Goal: Browse casually

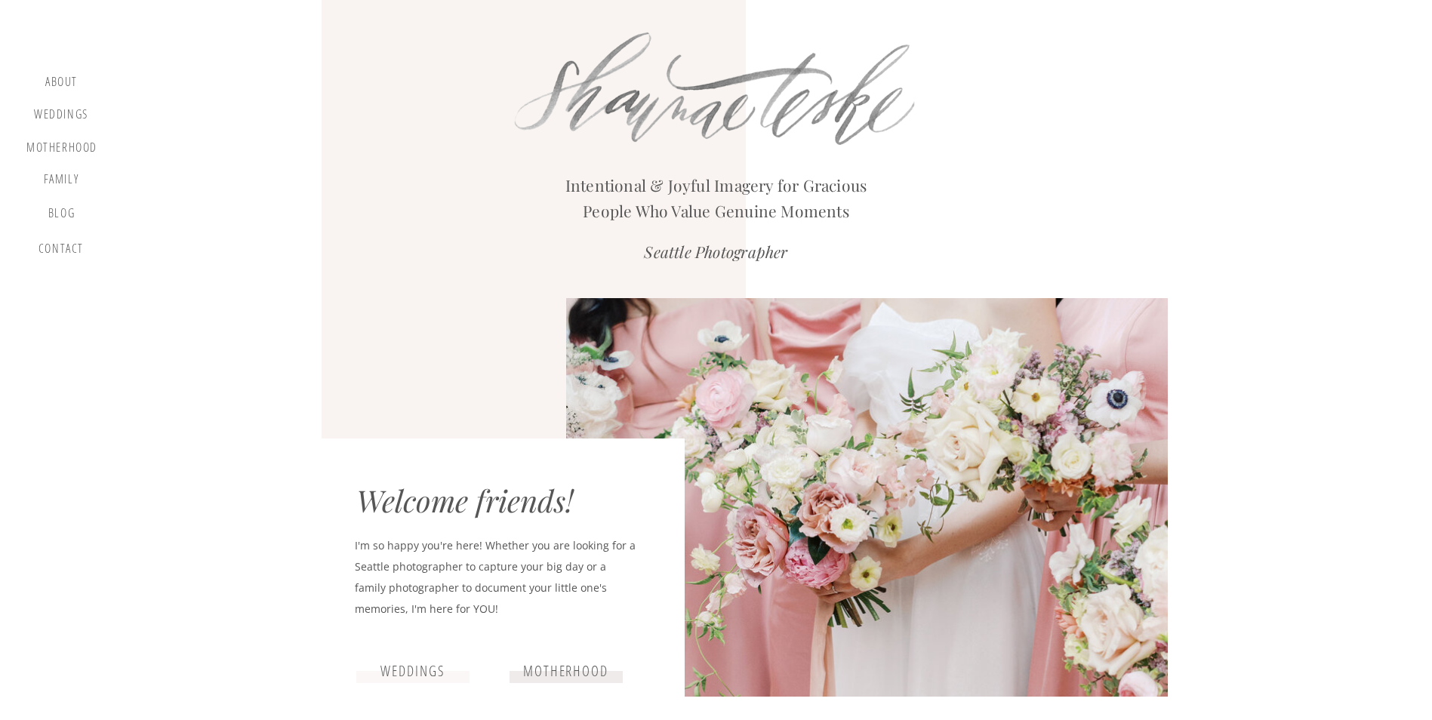
drag, startPoint x: 73, startPoint y: 122, endPoint x: 118, endPoint y: 131, distance: 45.6
click at [73, 122] on div "Weddings" at bounding box center [60, 116] width 57 height 19
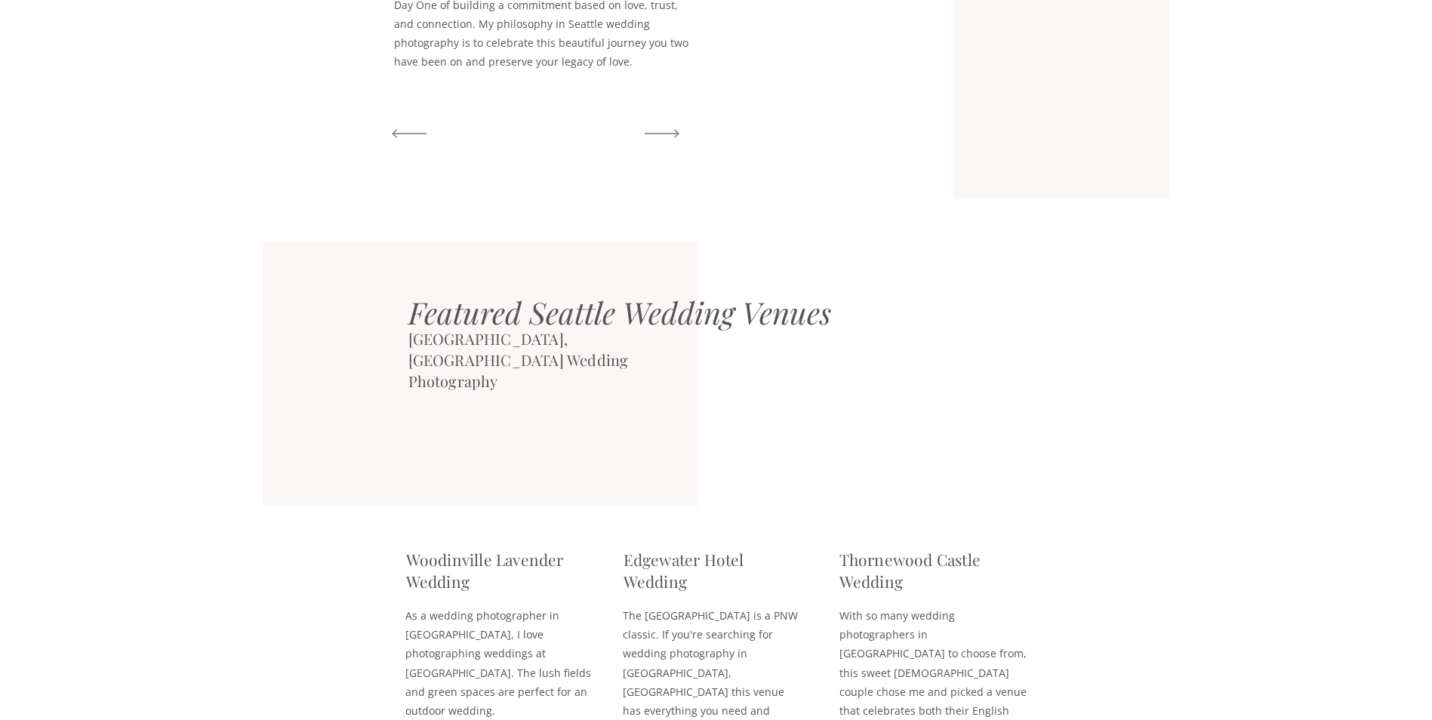
scroll to position [3321, 0]
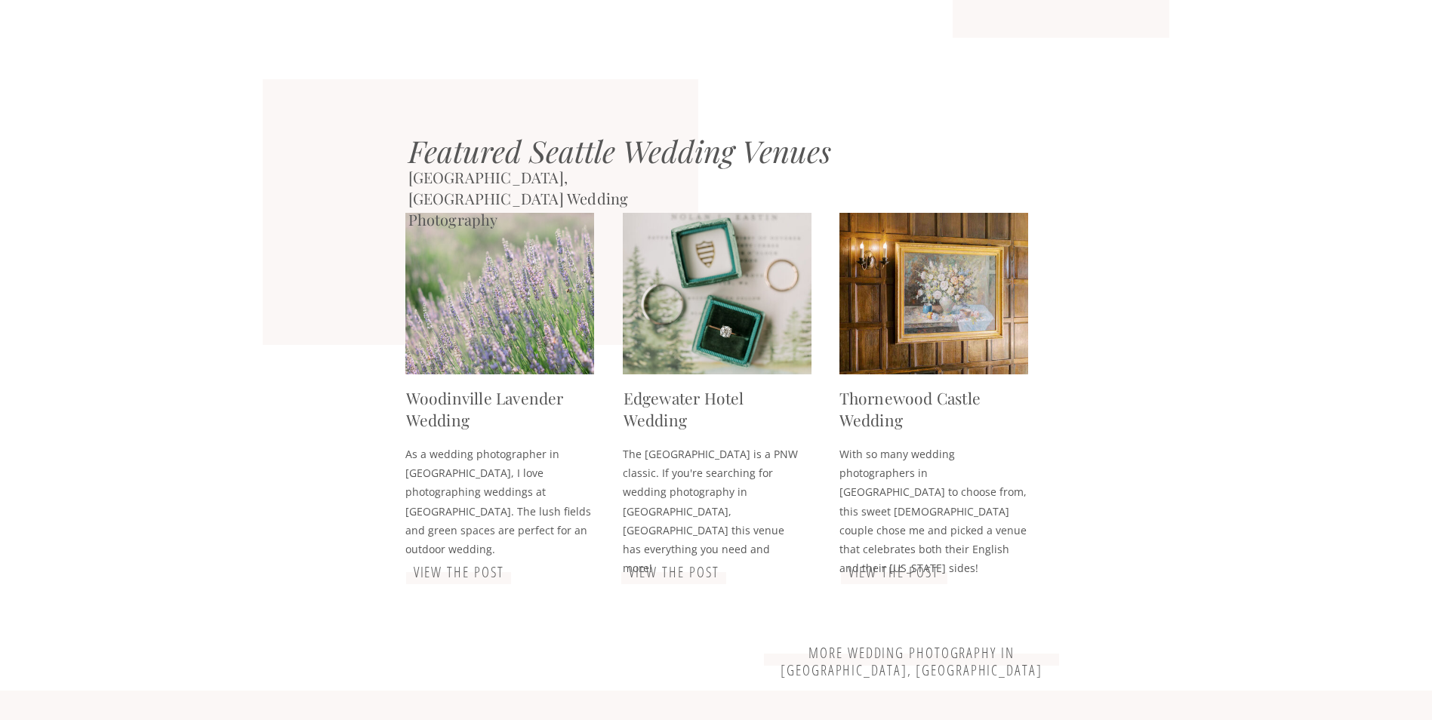
click at [706, 307] on div at bounding box center [717, 293] width 189 height 161
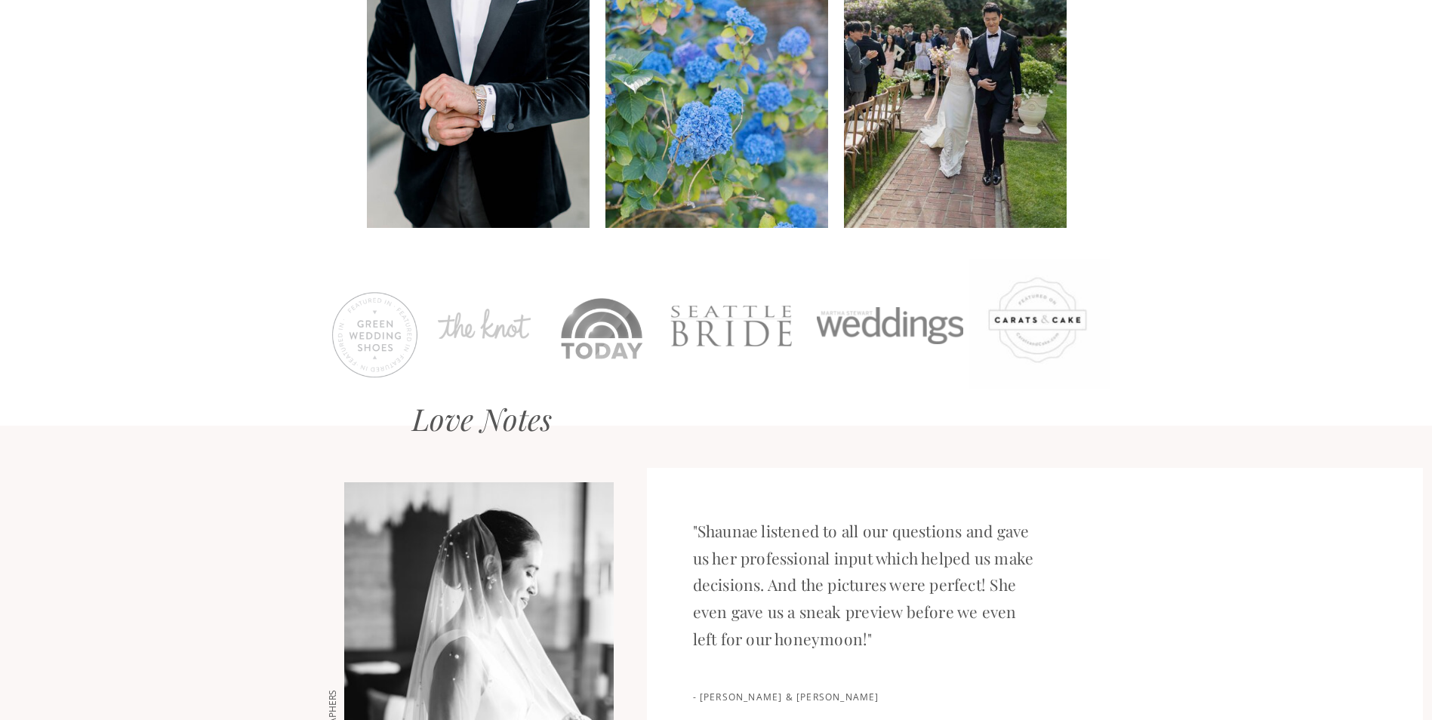
scroll to position [1358, 0]
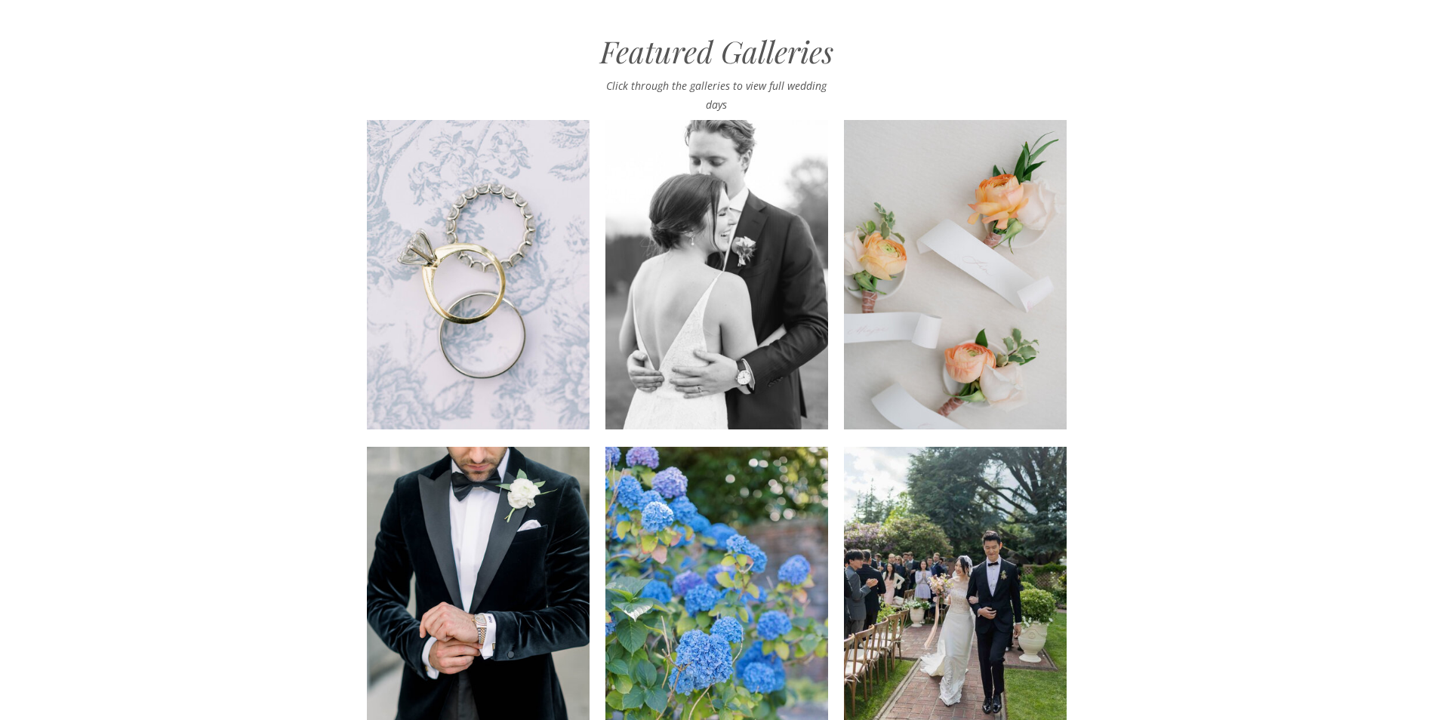
click at [500, 622] on div at bounding box center [478, 601] width 223 height 309
click at [522, 254] on div at bounding box center [478, 274] width 223 height 309
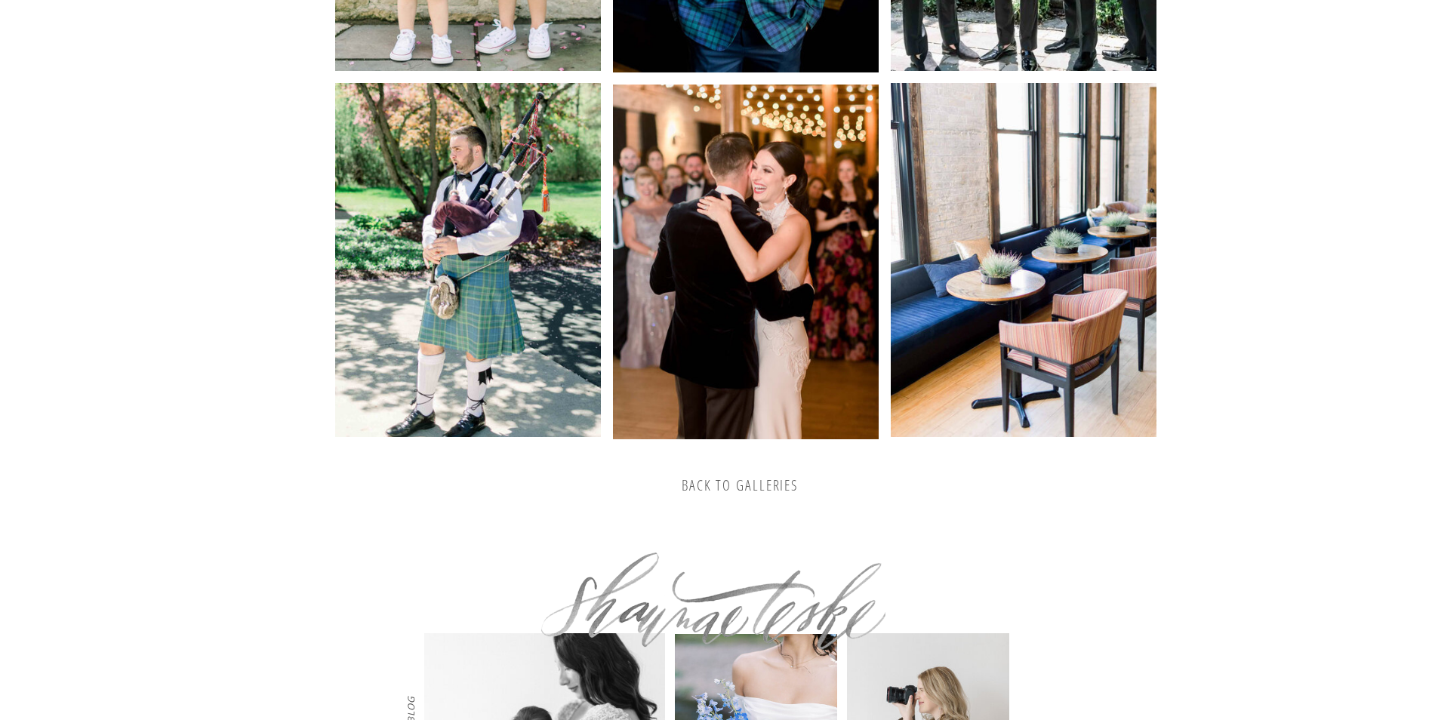
scroll to position [3148, 0]
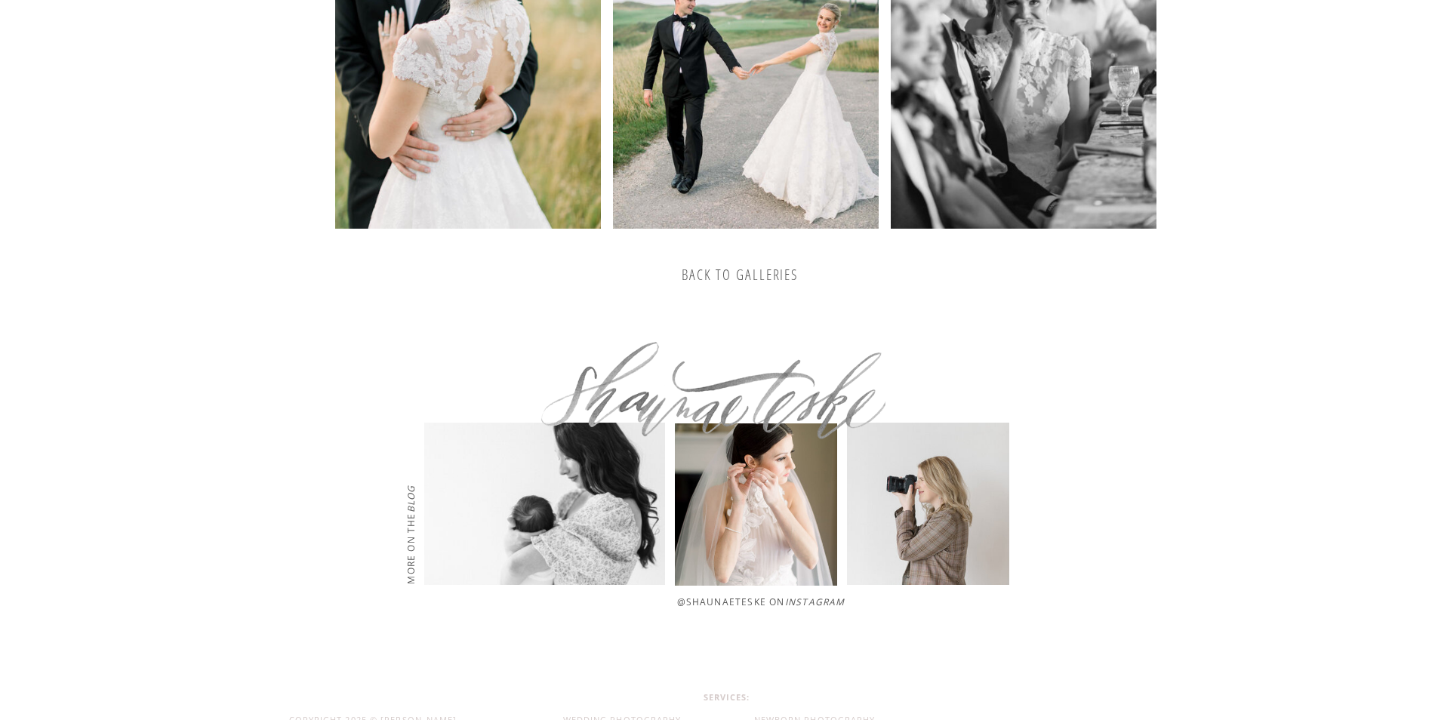
scroll to position [3513, 0]
